Goal: Navigation & Orientation: Find specific page/section

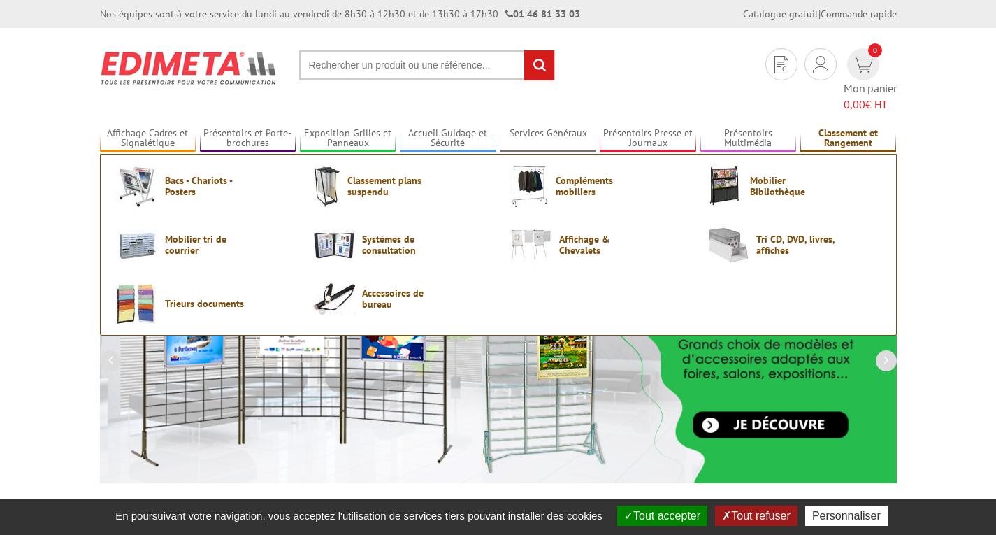
click at [833, 127] on link "Classement et Rangement" at bounding box center [848, 138] width 96 height 23
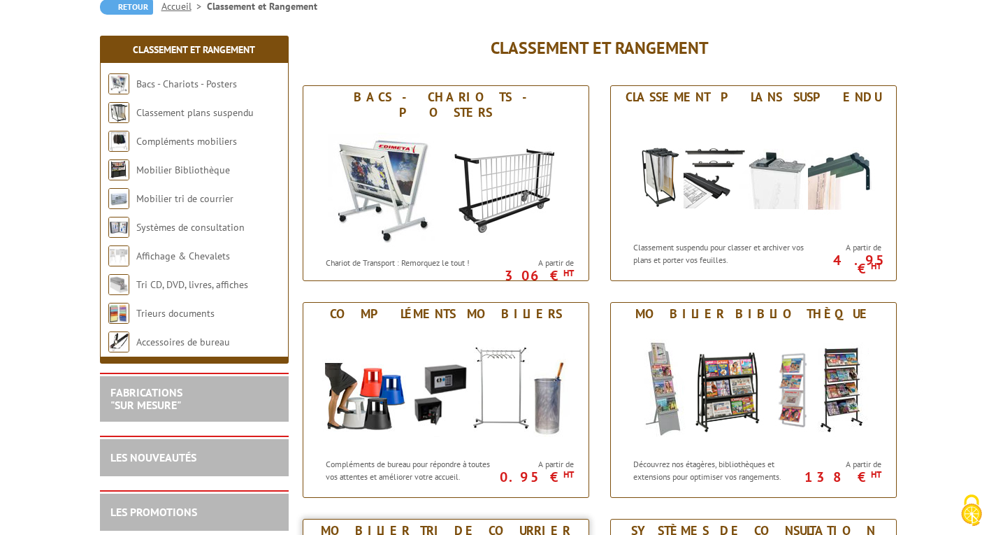
scroll to position [27, 0]
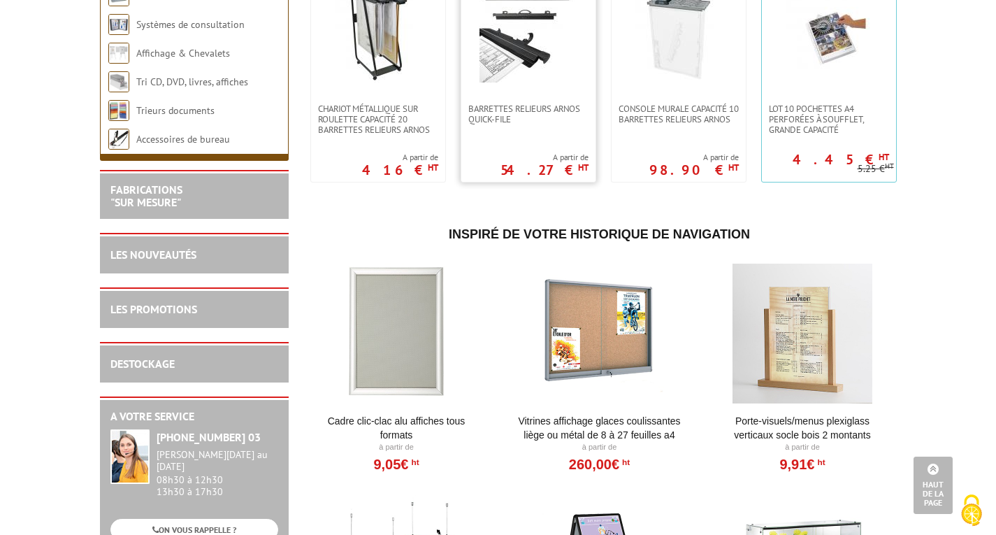
scroll to position [301, 0]
